Goal: Information Seeking & Learning: Understand process/instructions

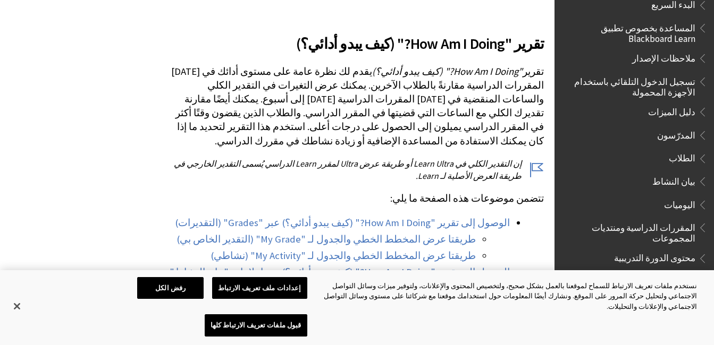
scroll to position [277, 0]
click at [205, 320] on button "قبول ملفات تعريف الارتباط كلها" at bounding box center [256, 326] width 103 height 22
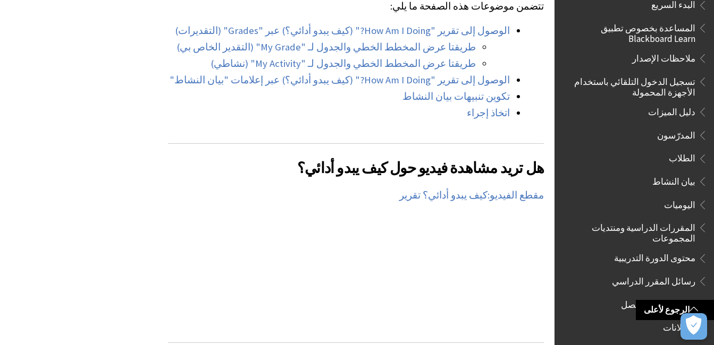
scroll to position [469, 0]
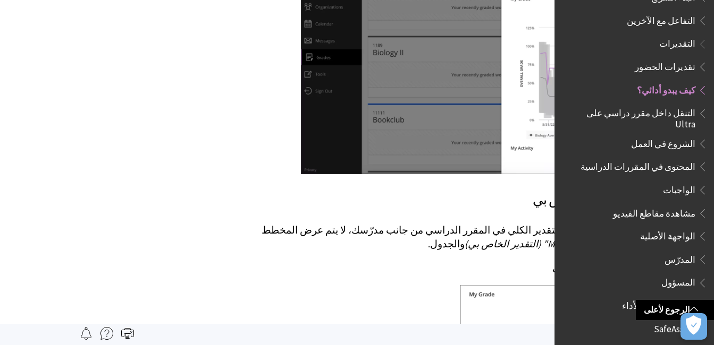
scroll to position [1156, 0]
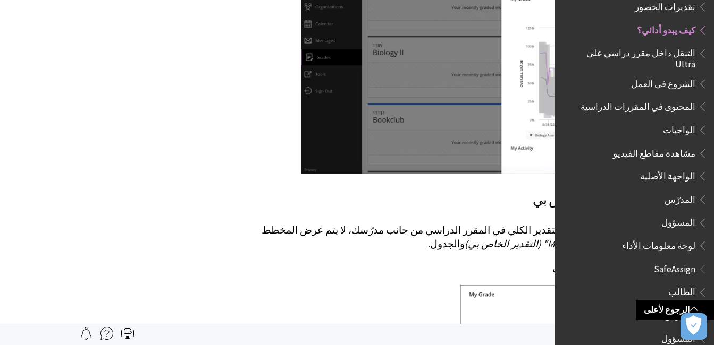
drag, startPoint x: 346, startPoint y: 299, endPoint x: 542, endPoint y: 263, distance: 198.9
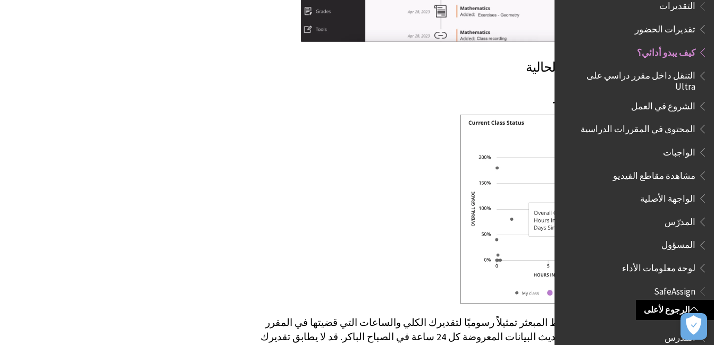
scroll to position [1133, 0]
click at [677, 144] on span "الواجبات" at bounding box center [679, 151] width 32 height 14
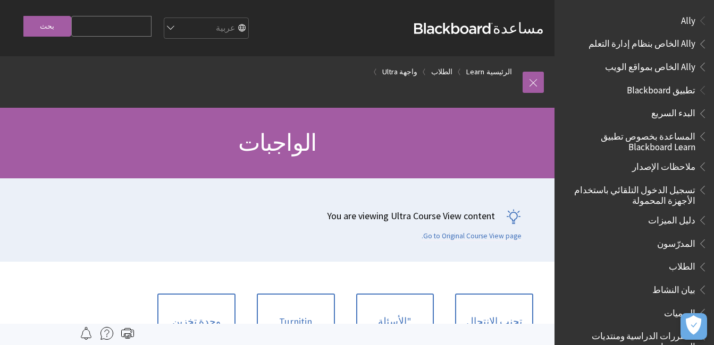
scroll to position [1201, 0]
